Goal: Transaction & Acquisition: Purchase product/service

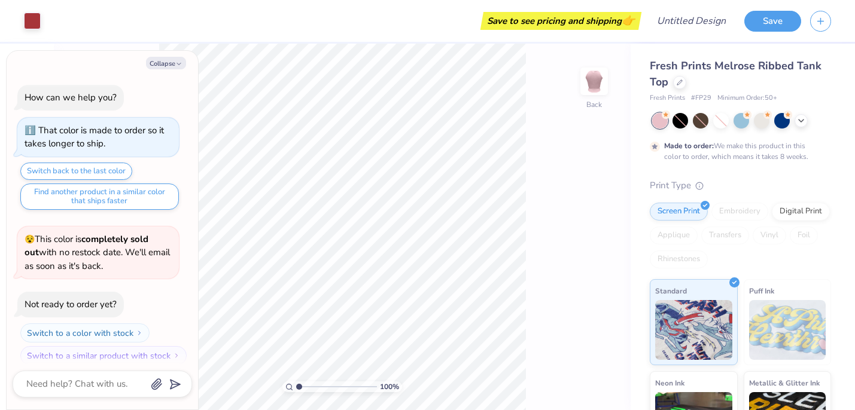
scroll to position [10, 0]
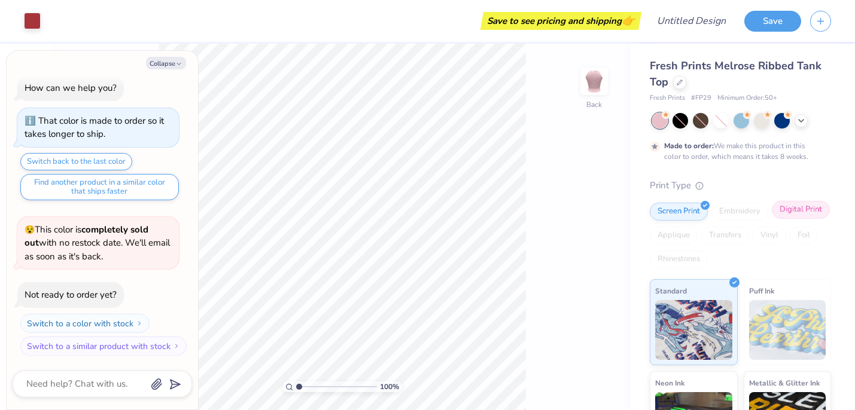
click at [790, 211] on div "Digital Print" at bounding box center [801, 210] width 58 height 18
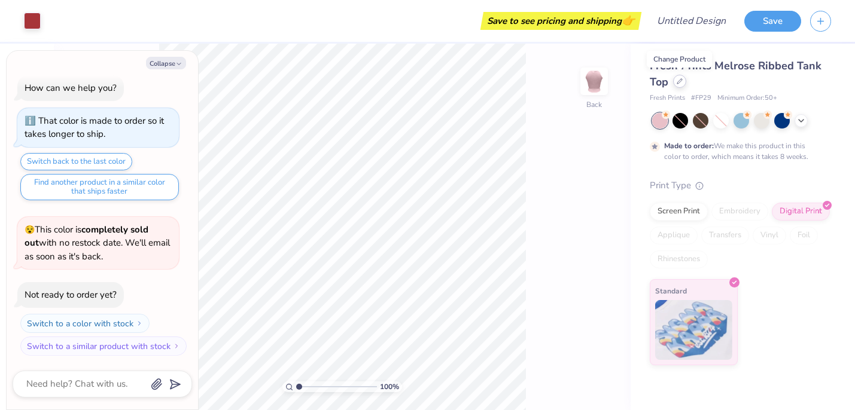
click at [681, 82] on icon at bounding box center [679, 81] width 6 height 6
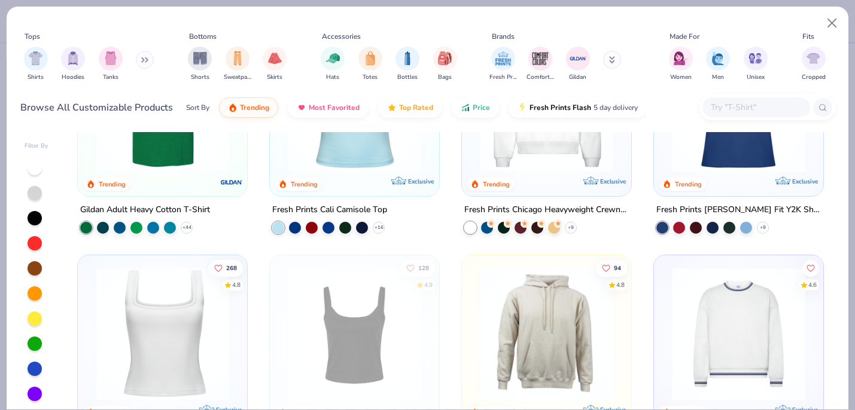
scroll to position [235, 0]
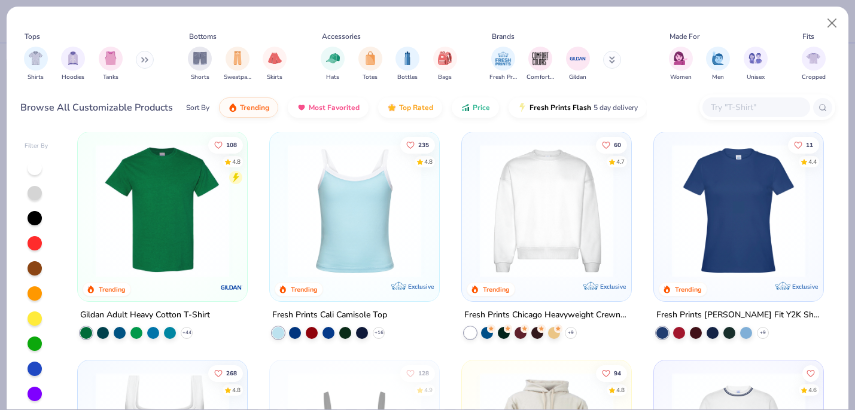
click at [524, 221] on img at bounding box center [546, 210] width 145 height 133
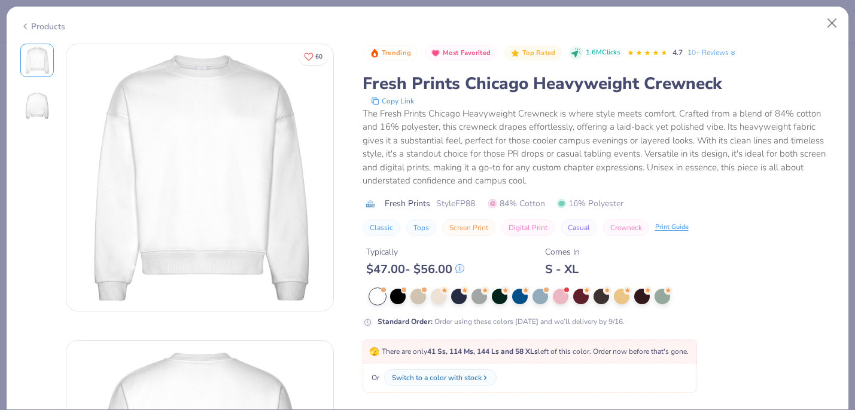
scroll to position [173, 0]
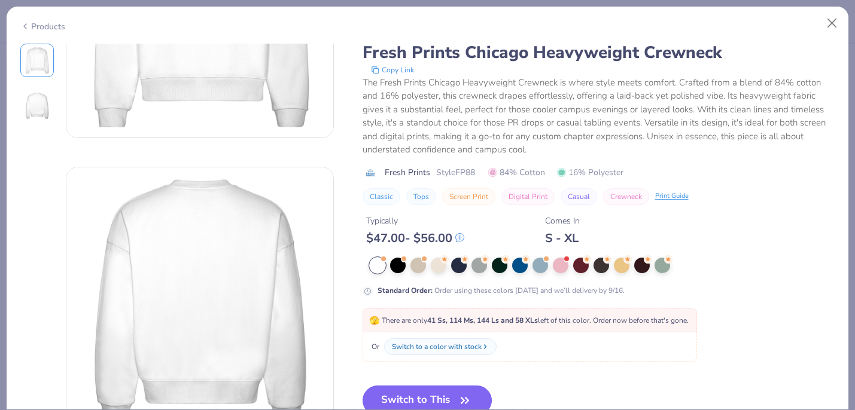
click at [460, 397] on icon "button" at bounding box center [464, 400] width 17 height 17
click at [441, 388] on button "Switch to This" at bounding box center [427, 401] width 130 height 30
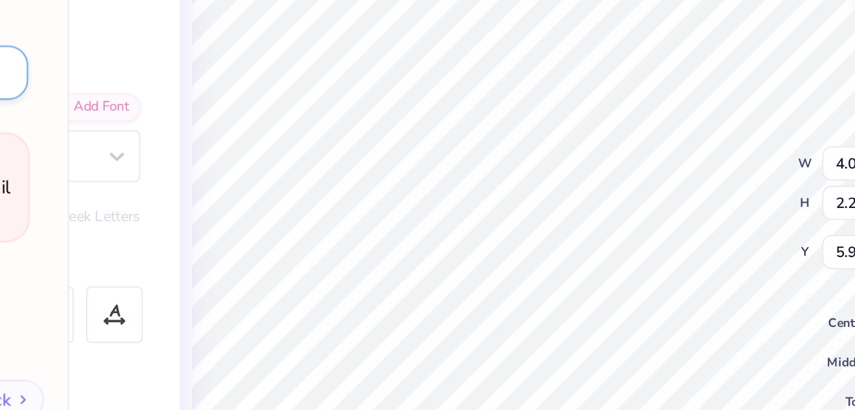
type textarea "x"
type textarea "[PERSON_NAME]"
type textarea "x"
type textarea "Kap"
type textarea "x"
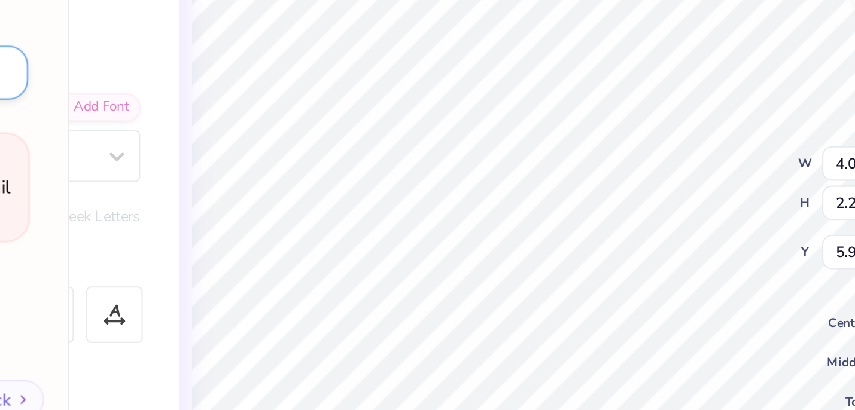
type textarea "Ka"
type textarea "x"
type textarea "K"
type textarea "x"
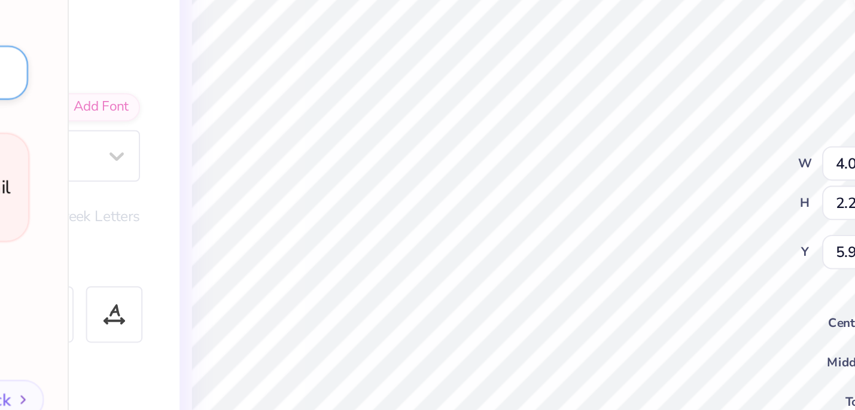
type textarea "A"
type textarea "x"
type textarea "AG"
type textarea "x"
type textarea "AGA"
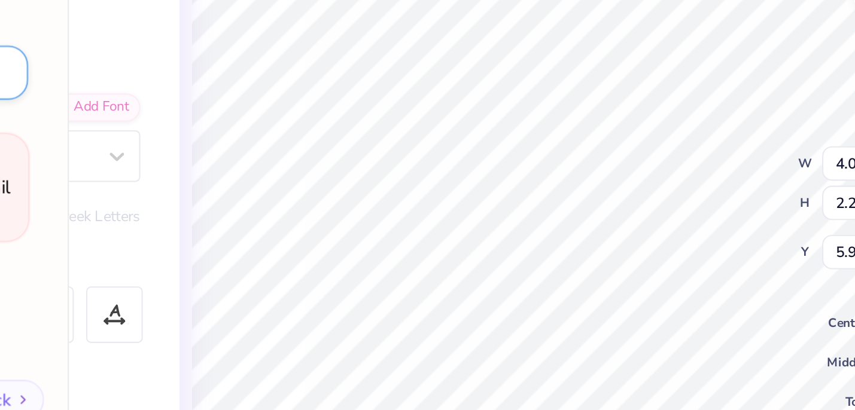
type textarea "x"
